Goal: Task Accomplishment & Management: Complete application form

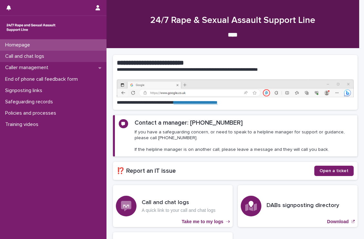
drag, startPoint x: 0, startPoint y: 0, endPoint x: 22, endPoint y: 58, distance: 61.7
click at [22, 58] on p "Call and chat logs" at bounding box center [26, 56] width 47 height 6
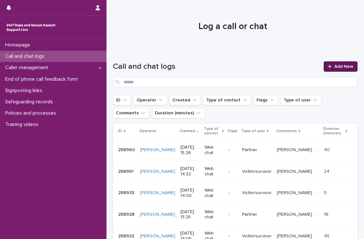
click at [342, 64] on span "Add New" at bounding box center [343, 66] width 19 height 5
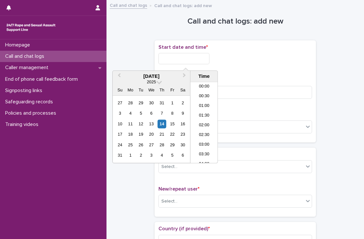
click at [208, 59] on input "text" at bounding box center [183, 58] width 51 height 11
click at [202, 108] on li "20:30" at bounding box center [203, 113] width 27 height 10
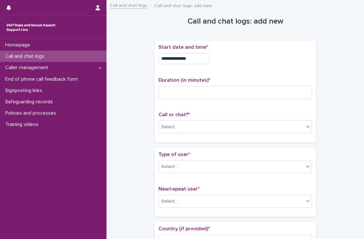
click at [195, 58] on input "**********" at bounding box center [183, 58] width 51 height 11
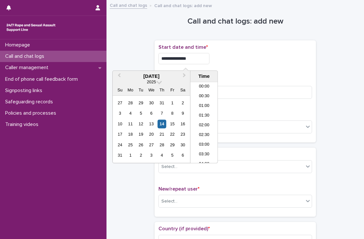
scroll to position [361, 0]
click at [195, 58] on input "**********" at bounding box center [183, 58] width 51 height 11
click at [209, 62] on input "**********" at bounding box center [183, 58] width 51 height 11
type input "**********"
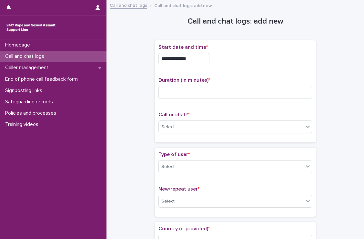
click at [232, 70] on div "**********" at bounding box center [234, 91] width 153 height 94
click at [208, 96] on input at bounding box center [234, 92] width 153 height 13
type input "**"
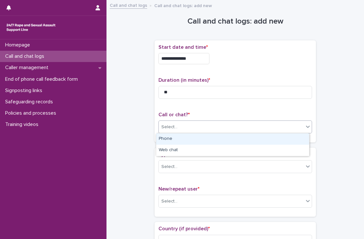
click at [207, 126] on div "Select..." at bounding box center [231, 127] width 145 height 11
click at [199, 136] on div "Phone" at bounding box center [232, 138] width 153 height 11
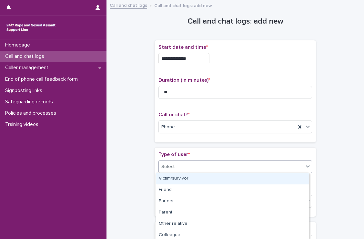
click at [224, 169] on div "Select..." at bounding box center [231, 166] width 145 height 11
click at [213, 176] on div "Victim/survivor" at bounding box center [232, 178] width 153 height 11
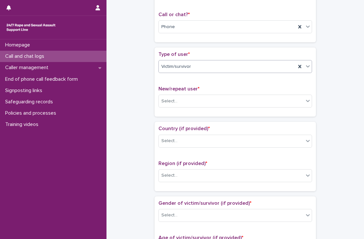
scroll to position [101, 0]
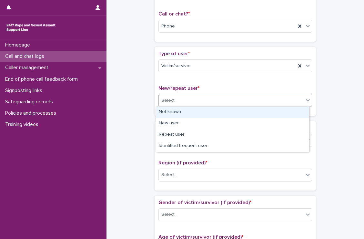
click at [199, 98] on div "Select..." at bounding box center [231, 100] width 145 height 11
click at [199, 108] on div "Not known" at bounding box center [232, 111] width 153 height 11
click at [205, 99] on div "Not known" at bounding box center [227, 100] width 137 height 11
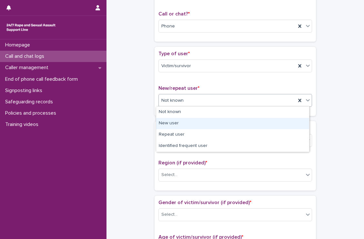
click at [197, 121] on div "New user" at bounding box center [232, 123] width 153 height 11
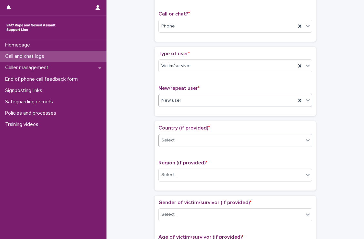
click at [200, 138] on div "Select..." at bounding box center [231, 140] width 145 height 11
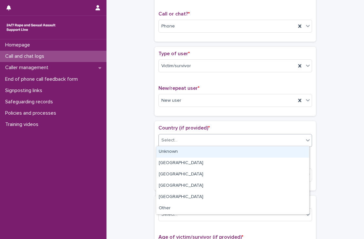
click at [195, 149] on div "Unknown" at bounding box center [232, 151] width 153 height 11
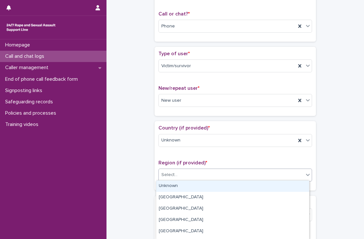
click at [223, 176] on div "Select..." at bounding box center [231, 174] width 145 height 11
click at [205, 186] on div "Unknown" at bounding box center [232, 185] width 153 height 11
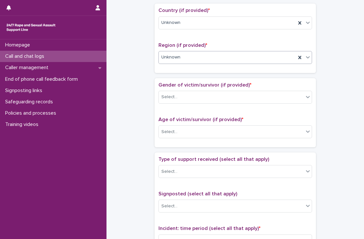
scroll to position [225, 0]
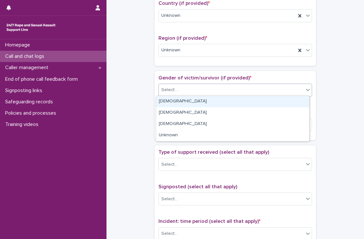
click at [190, 88] on div "Select..." at bounding box center [231, 89] width 145 height 11
click at [186, 100] on div "[DEMOGRAPHIC_DATA]" at bounding box center [232, 101] width 153 height 11
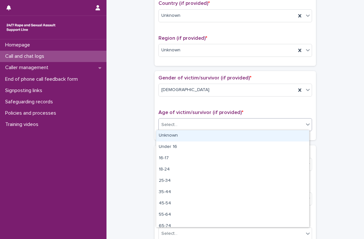
click at [202, 124] on div "Select..." at bounding box center [231, 124] width 145 height 11
click at [201, 134] on div "Unknown" at bounding box center [232, 135] width 153 height 11
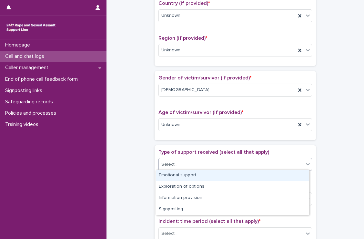
click at [199, 164] on div "Select..." at bounding box center [231, 164] width 145 height 11
click at [197, 174] on div "Emotional support" at bounding box center [232, 175] width 153 height 11
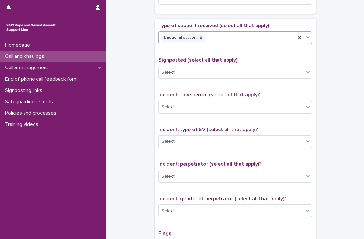
scroll to position [352, 0]
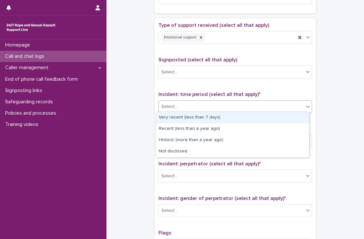
click at [187, 104] on div "Select..." at bounding box center [231, 106] width 145 height 11
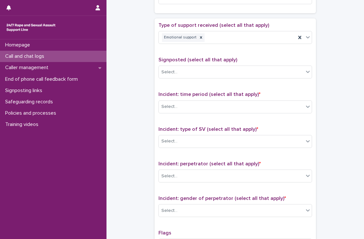
click at [203, 92] on span "Incident: time period (select all that apply) *" at bounding box center [209, 94] width 102 height 5
click at [206, 112] on div "Incident: time period (select all that apply) * Select..." at bounding box center [234, 104] width 153 height 27
click at [207, 107] on div "Select..." at bounding box center [231, 106] width 145 height 11
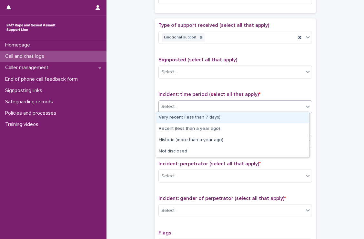
click at [203, 116] on div "Very recent (less than 7 days)" at bounding box center [232, 117] width 153 height 11
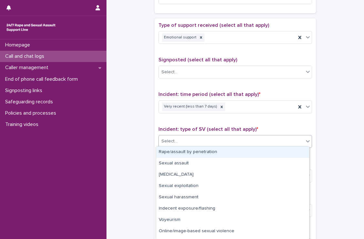
click at [202, 135] on div "Select..." at bounding box center [234, 141] width 153 height 13
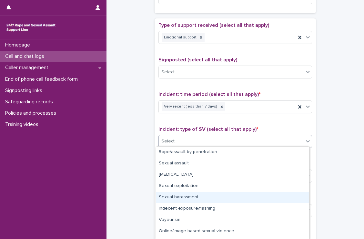
click at [202, 193] on div "Sexual harassment" at bounding box center [232, 197] width 153 height 11
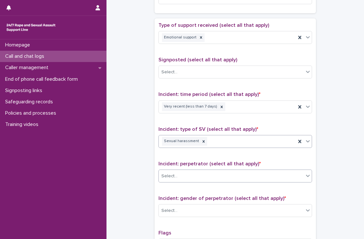
click at [201, 173] on div "Select..." at bounding box center [231, 176] width 145 height 11
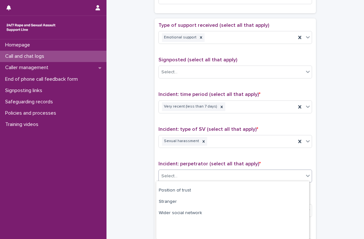
scroll to position [66, 0]
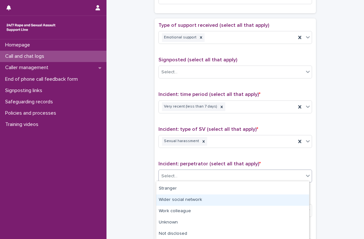
click at [181, 203] on div "Wider social network" at bounding box center [232, 199] width 153 height 11
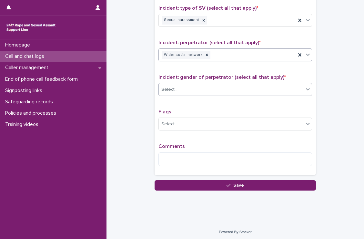
scroll to position [473, 0]
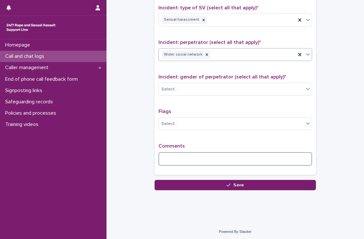
click at [186, 154] on textarea at bounding box center [234, 159] width 153 height 14
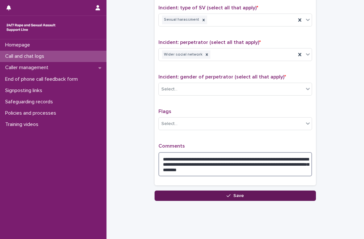
type textarea "**********"
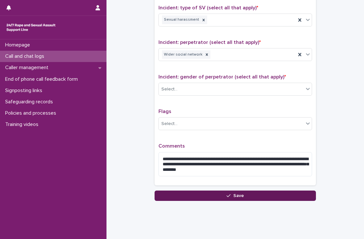
click at [215, 191] on button "Save" at bounding box center [234, 195] width 161 height 10
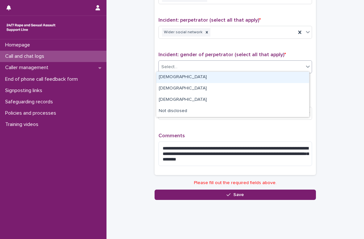
click at [213, 67] on div "Select..." at bounding box center [231, 67] width 145 height 11
click at [199, 80] on div "[DEMOGRAPHIC_DATA]" at bounding box center [232, 77] width 153 height 11
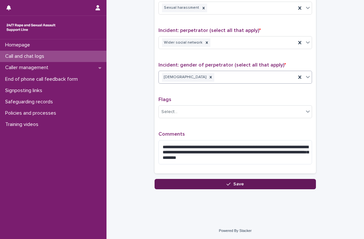
scroll to position [484, 0]
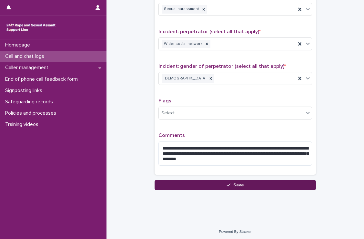
click at [206, 186] on button "Save" at bounding box center [234, 185] width 161 height 10
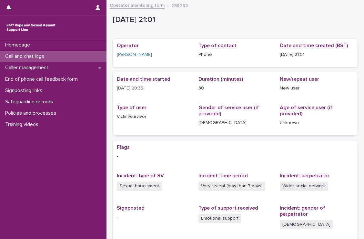
click at [22, 53] on p "Call and chat logs" at bounding box center [26, 56] width 47 height 6
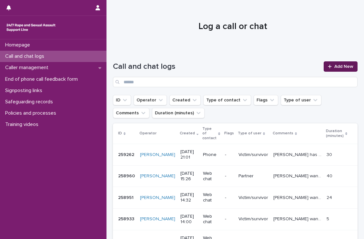
click at [323, 67] on link "Add New" at bounding box center [340, 66] width 34 height 10
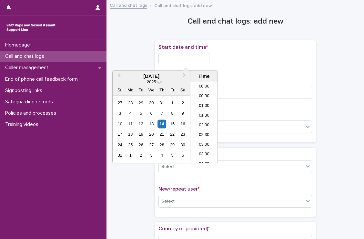
click at [200, 55] on input "text" at bounding box center [183, 58] width 51 height 11
click at [203, 123] on li "21:00" at bounding box center [203, 123] width 27 height 10
type input "**********"
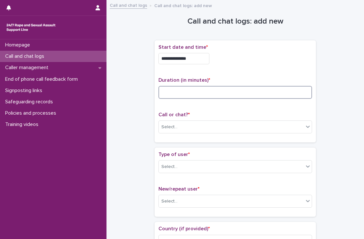
click at [206, 87] on input at bounding box center [234, 92] width 153 height 13
type input "****"
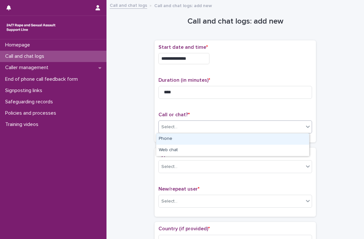
click at [215, 123] on div "Select..." at bounding box center [231, 127] width 145 height 11
click at [201, 139] on div "Phone" at bounding box center [232, 138] width 153 height 11
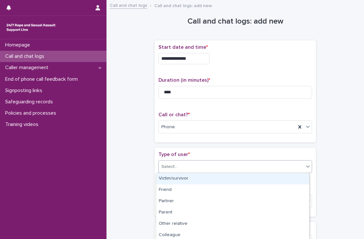
click at [200, 162] on div "Select..." at bounding box center [231, 166] width 145 height 11
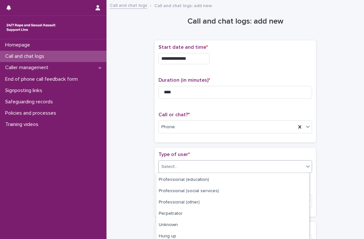
scroll to position [103, 0]
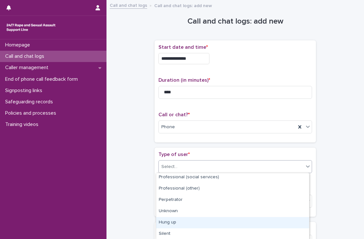
click at [192, 218] on div "Hung up" at bounding box center [232, 222] width 153 height 11
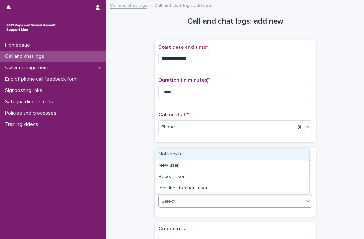
click at [194, 194] on div "Select..." at bounding box center [234, 200] width 153 height 13
click at [183, 155] on div "Not known" at bounding box center [232, 154] width 153 height 11
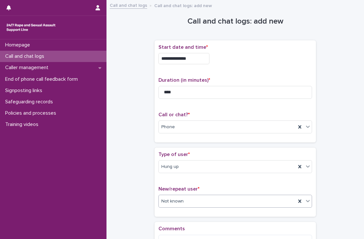
scroll to position [84, 0]
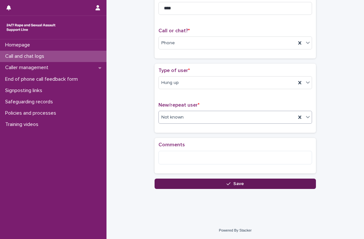
click at [198, 179] on button "Save" at bounding box center [234, 183] width 161 height 10
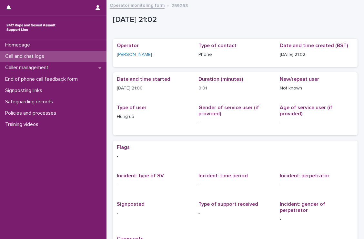
click at [37, 57] on p "Call and chat logs" at bounding box center [26, 56] width 47 height 6
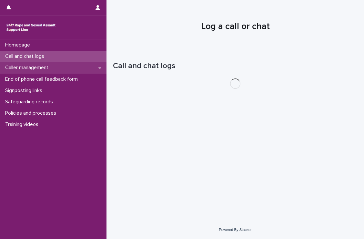
click at [40, 69] on p "Caller management" at bounding box center [28, 67] width 51 height 6
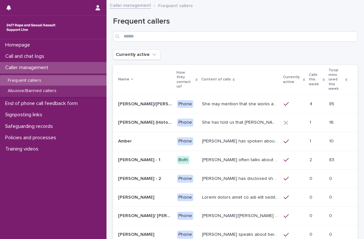
click at [44, 84] on div "Frequent callers" at bounding box center [53, 80] width 106 height 11
click at [44, 90] on p "Abusive/Banned callers" at bounding box center [32, 90] width 59 height 5
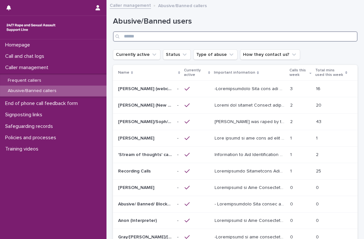
click at [139, 38] on input "Search" at bounding box center [235, 36] width 244 height 10
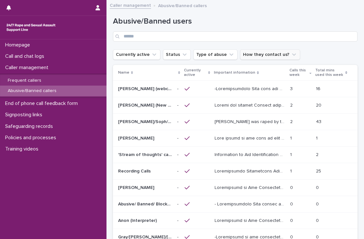
click at [252, 52] on button "How they contact us?" at bounding box center [270, 54] width 60 height 10
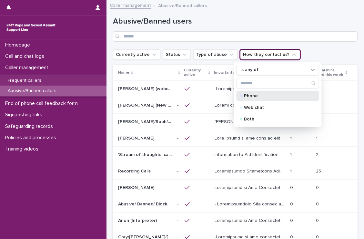
click at [249, 96] on p "Phone" at bounding box center [276, 96] width 64 height 5
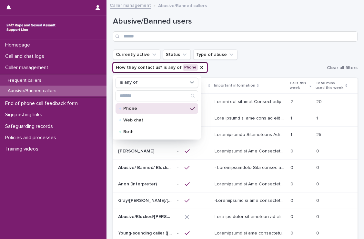
click at [252, 57] on ul "Currently active Status Type of abuse How they contact us? is any of Phone is a…" at bounding box center [219, 61] width 214 height 26
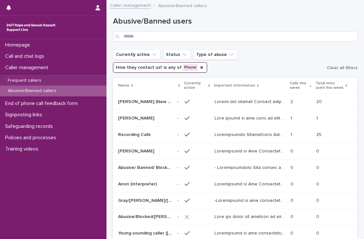
click at [233, 104] on p at bounding box center [250, 101] width 72 height 7
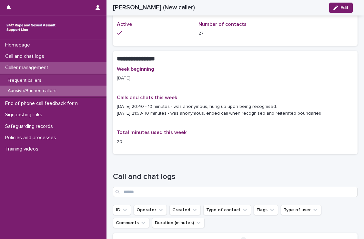
scroll to position [421, 0]
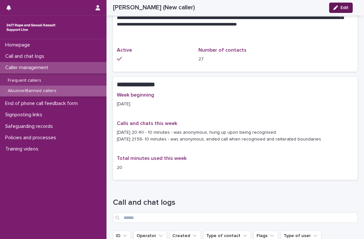
click at [335, 11] on button "Edit" at bounding box center [341, 8] width 24 height 10
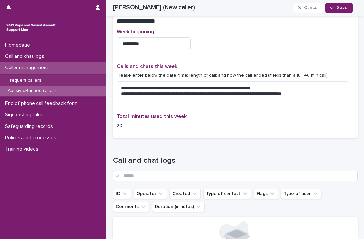
scroll to position [510, 0]
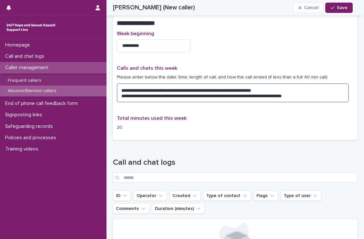
click at [331, 98] on textarea "**********" at bounding box center [233, 92] width 232 height 19
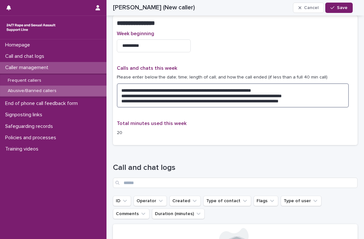
type textarea "**********"
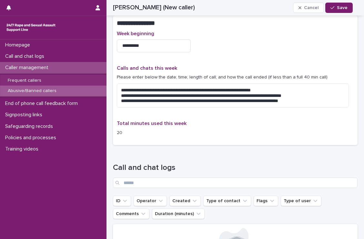
click at [273, 156] on div "Loading... Saving… Call and chat logs ID Operator Created Type of contact Flags…" at bounding box center [235, 222] width 244 height 144
click at [349, 7] on button "Save" at bounding box center [338, 8] width 27 height 10
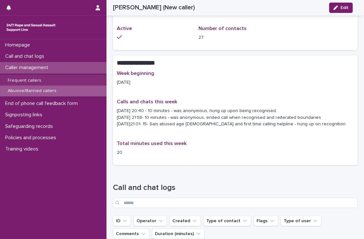
scroll to position [442, 0]
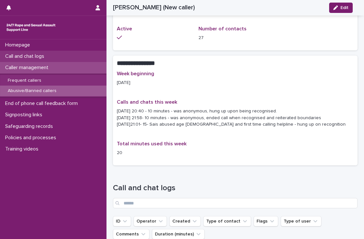
click at [29, 59] on p "Call and chat logs" at bounding box center [26, 56] width 47 height 6
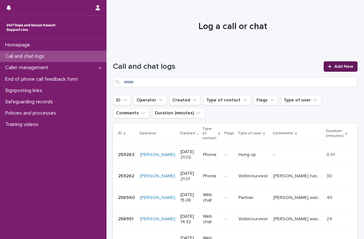
click at [334, 66] on span "Add New" at bounding box center [343, 66] width 19 height 5
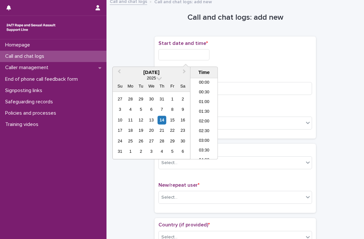
scroll to position [371, 0]
click at [200, 54] on input "text" at bounding box center [183, 54] width 51 height 11
click at [207, 114] on li "21:00" at bounding box center [203, 119] width 27 height 10
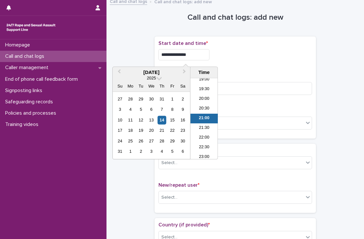
click at [208, 53] on input "**********" at bounding box center [183, 54] width 51 height 11
type input "**********"
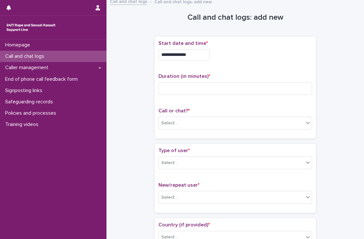
click at [222, 59] on div "**********" at bounding box center [234, 54] width 153 height 11
click at [217, 82] on input at bounding box center [234, 88] width 153 height 13
type input "**"
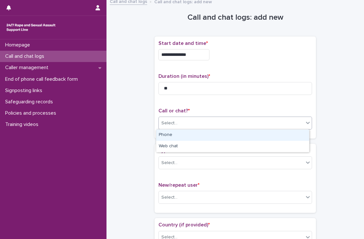
click at [215, 125] on div "Select..." at bounding box center [231, 123] width 145 height 11
click at [212, 136] on div "Phone" at bounding box center [232, 134] width 153 height 11
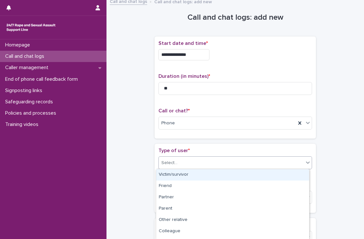
click at [205, 167] on div "Select..." at bounding box center [231, 162] width 145 height 11
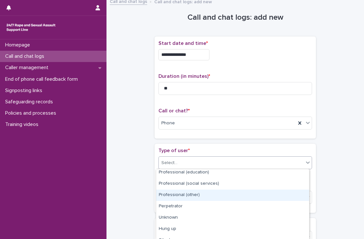
scroll to position [99, 0]
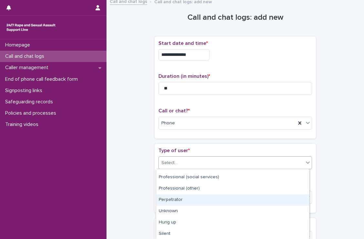
click at [198, 201] on div "Perpetrator" at bounding box center [232, 199] width 153 height 11
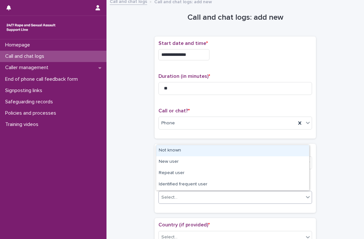
click at [198, 201] on div "Select..." at bounding box center [231, 197] width 145 height 11
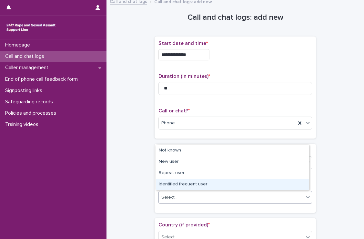
click at [196, 186] on div "Identified frequent user" at bounding box center [232, 184] width 153 height 11
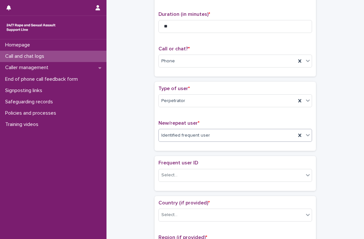
scroll to position [90, 0]
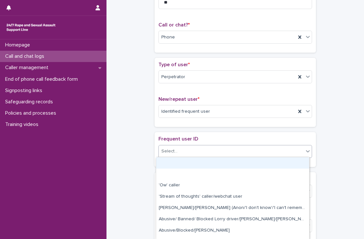
click at [205, 151] on div "Select..." at bounding box center [231, 151] width 145 height 11
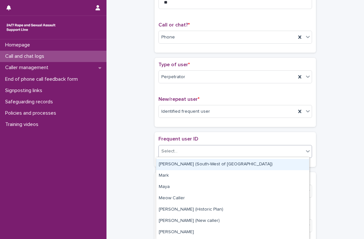
scroll to position [710, 0]
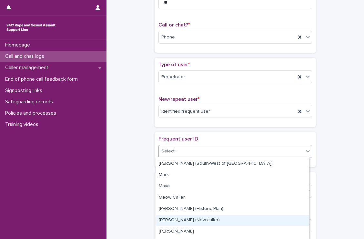
click at [199, 221] on div "[PERSON_NAME] (New caller)" at bounding box center [232, 219] width 153 height 11
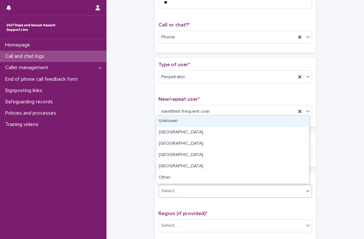
click at [202, 188] on div "Select..." at bounding box center [231, 190] width 145 height 11
click at [189, 120] on div "Unknown" at bounding box center [232, 120] width 153 height 11
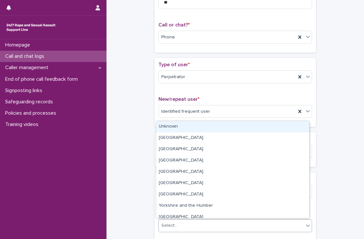
click at [190, 222] on div "Select..." at bounding box center [231, 225] width 145 height 11
click at [190, 125] on div "Unknown" at bounding box center [232, 126] width 153 height 11
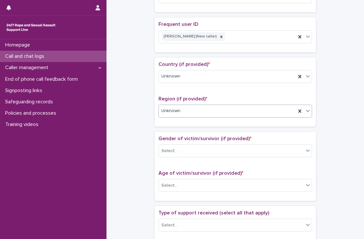
scroll to position [204, 0]
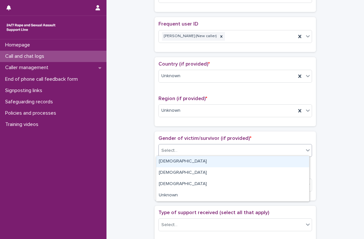
click at [187, 153] on div "Select..." at bounding box center [231, 150] width 145 height 11
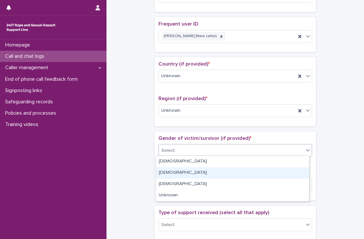
click at [178, 170] on div "[DEMOGRAPHIC_DATA]" at bounding box center [232, 172] width 153 height 11
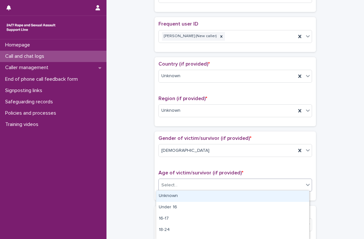
click at [192, 187] on div "Select..." at bounding box center [231, 185] width 145 height 11
click at [183, 198] on div "Unknown" at bounding box center [232, 195] width 153 height 11
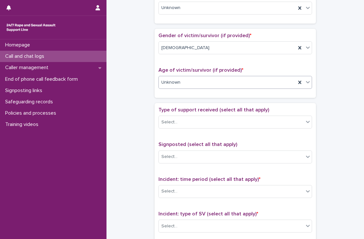
scroll to position [307, 0]
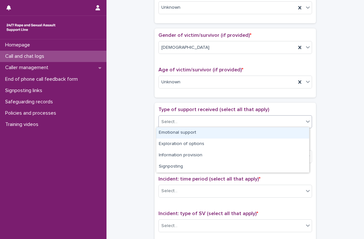
click at [194, 123] on div "Select..." at bounding box center [231, 121] width 145 height 11
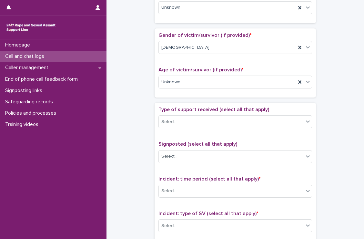
click at [144, 105] on div "**********" at bounding box center [235, 46] width 244 height 699
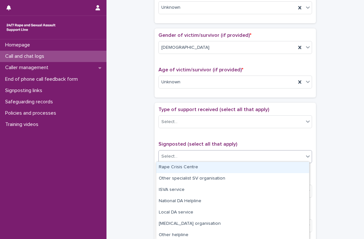
click at [196, 157] on div "Select..." at bounding box center [231, 156] width 145 height 11
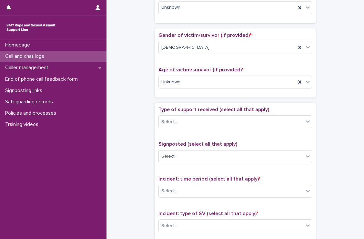
click at [143, 149] on div "**********" at bounding box center [235, 46] width 244 height 699
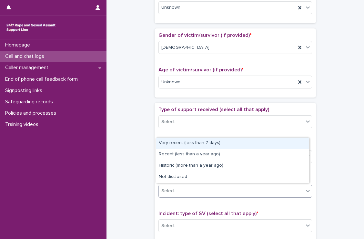
click at [200, 191] on div "Select..." at bounding box center [231, 190] width 145 height 11
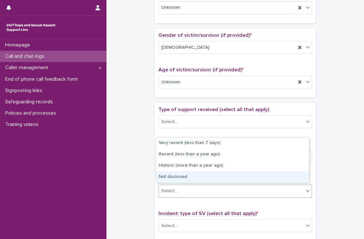
click at [193, 174] on div "Not disclosed" at bounding box center [232, 176] width 153 height 11
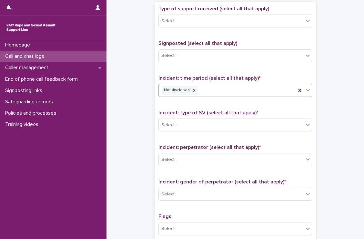
scroll to position [409, 0]
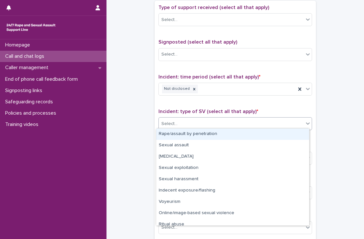
click at [198, 124] on div "Select..." at bounding box center [231, 123] width 145 height 11
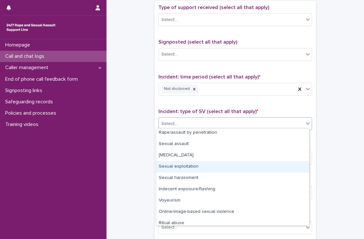
scroll to position [16, 0]
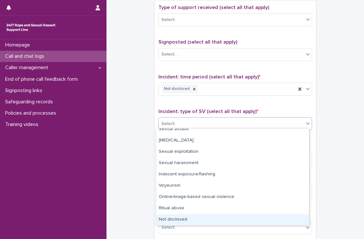
click at [189, 215] on div "Not disclosed" at bounding box center [232, 219] width 153 height 11
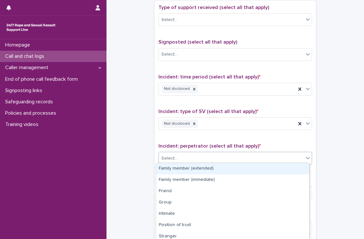
click at [211, 158] on div "Select..." at bounding box center [231, 158] width 145 height 11
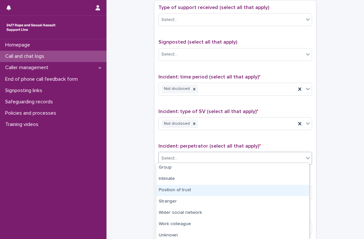
scroll to position [48, 0]
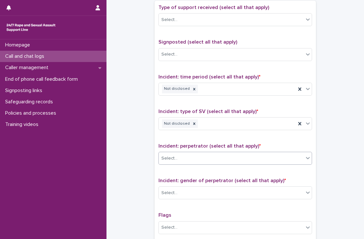
click at [235, 153] on div "Select..." at bounding box center [231, 158] width 145 height 11
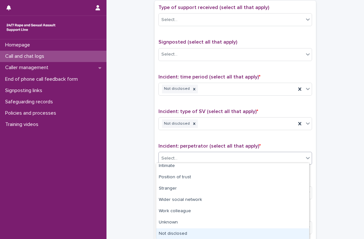
click at [199, 231] on div "Not disclosed" at bounding box center [232, 233] width 153 height 11
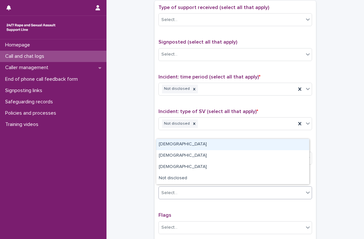
click at [214, 188] on div "Select..." at bounding box center [231, 192] width 145 height 11
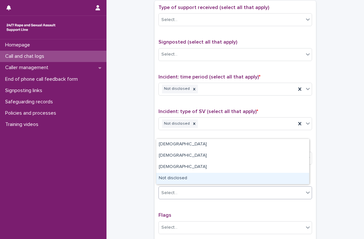
click at [196, 177] on div "Not disclosed" at bounding box center [232, 178] width 153 height 11
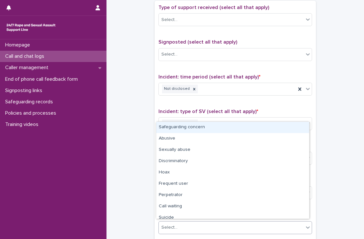
click at [202, 225] on div "Select..." at bounding box center [231, 227] width 145 height 11
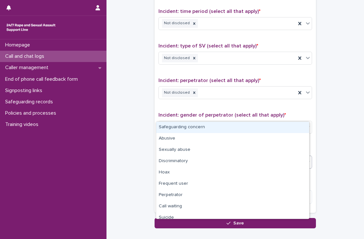
scroll to position [475, 0]
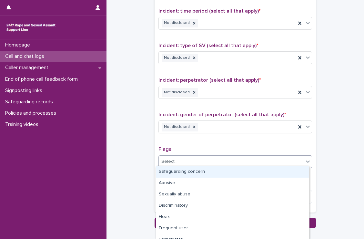
click at [191, 163] on div "Select..." at bounding box center [231, 161] width 145 height 11
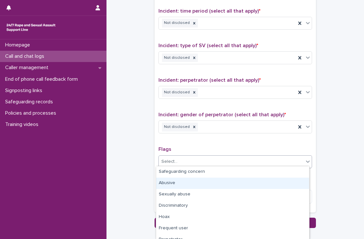
click at [188, 180] on div "Abusive" at bounding box center [232, 182] width 153 height 11
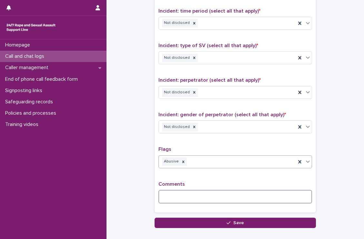
click at [186, 190] on textarea at bounding box center [234, 197] width 153 height 14
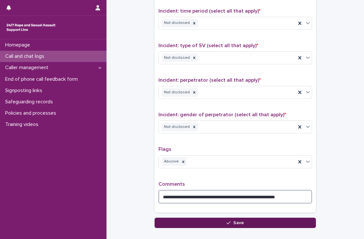
type textarea "**********"
click at [187, 222] on button "Save" at bounding box center [234, 222] width 161 height 10
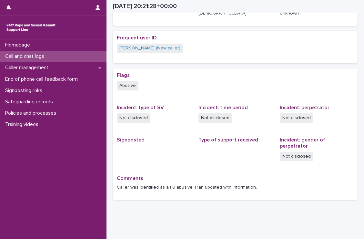
scroll to position [120, 0]
